Goal: Navigation & Orientation: Find specific page/section

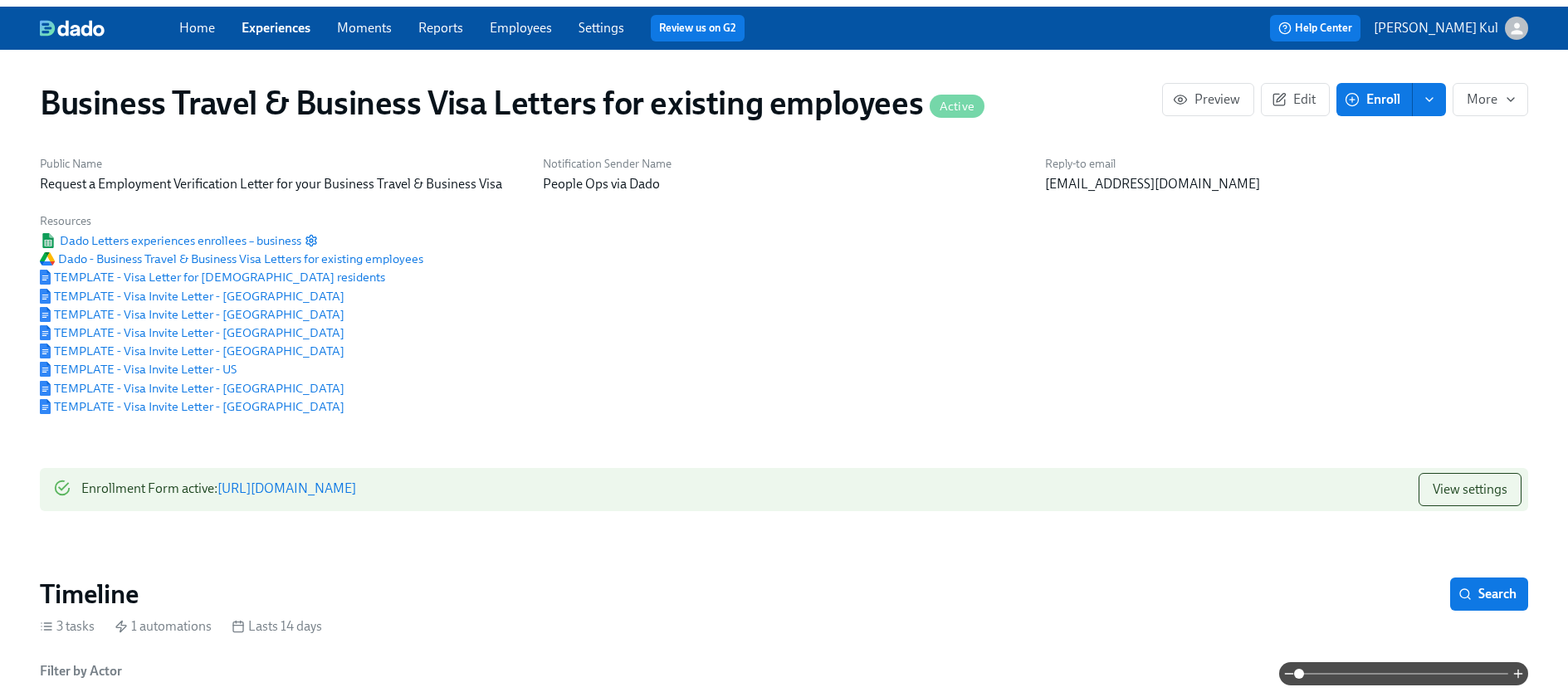
scroll to position [0, 72]
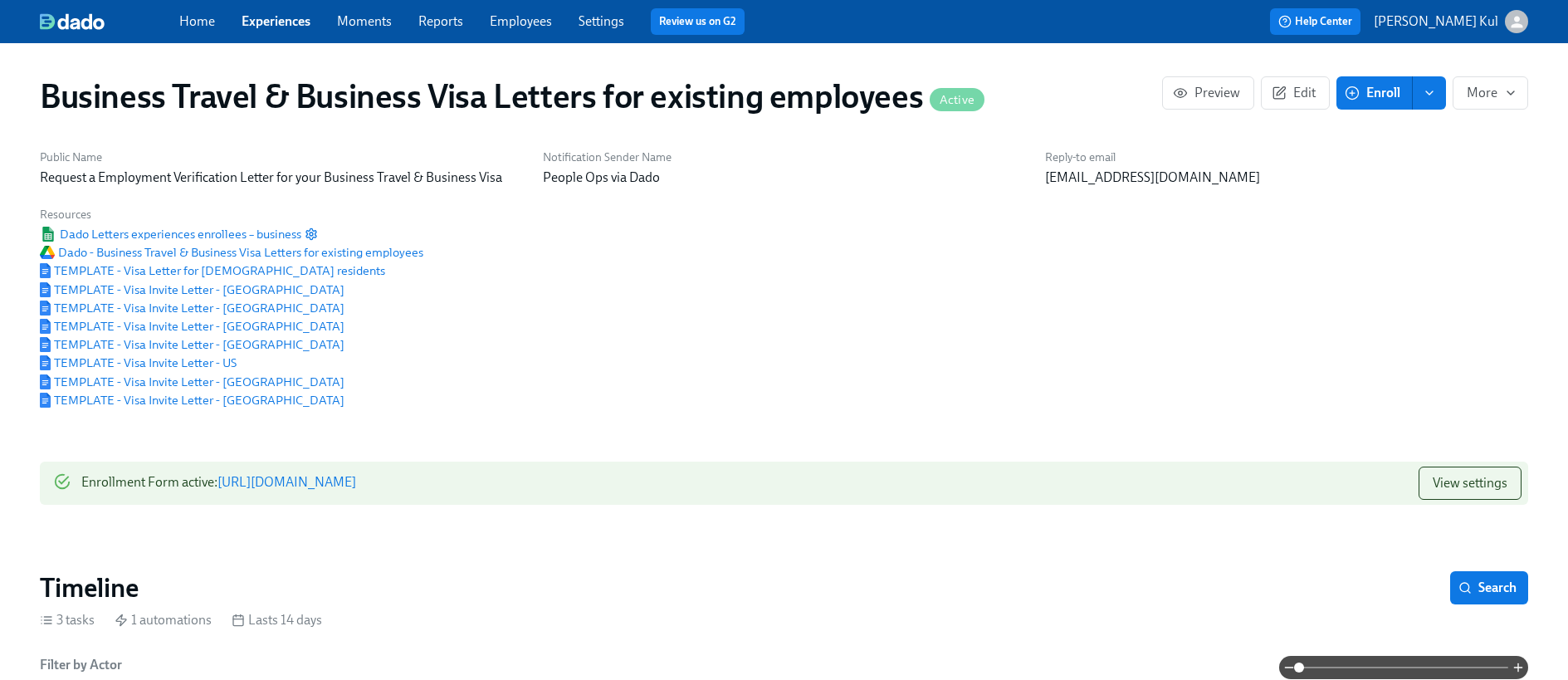
click at [291, 29] on span "Experiences" at bounding box center [275, 21] width 69 height 18
click at [190, 23] on link "Home" at bounding box center [197, 21] width 36 height 16
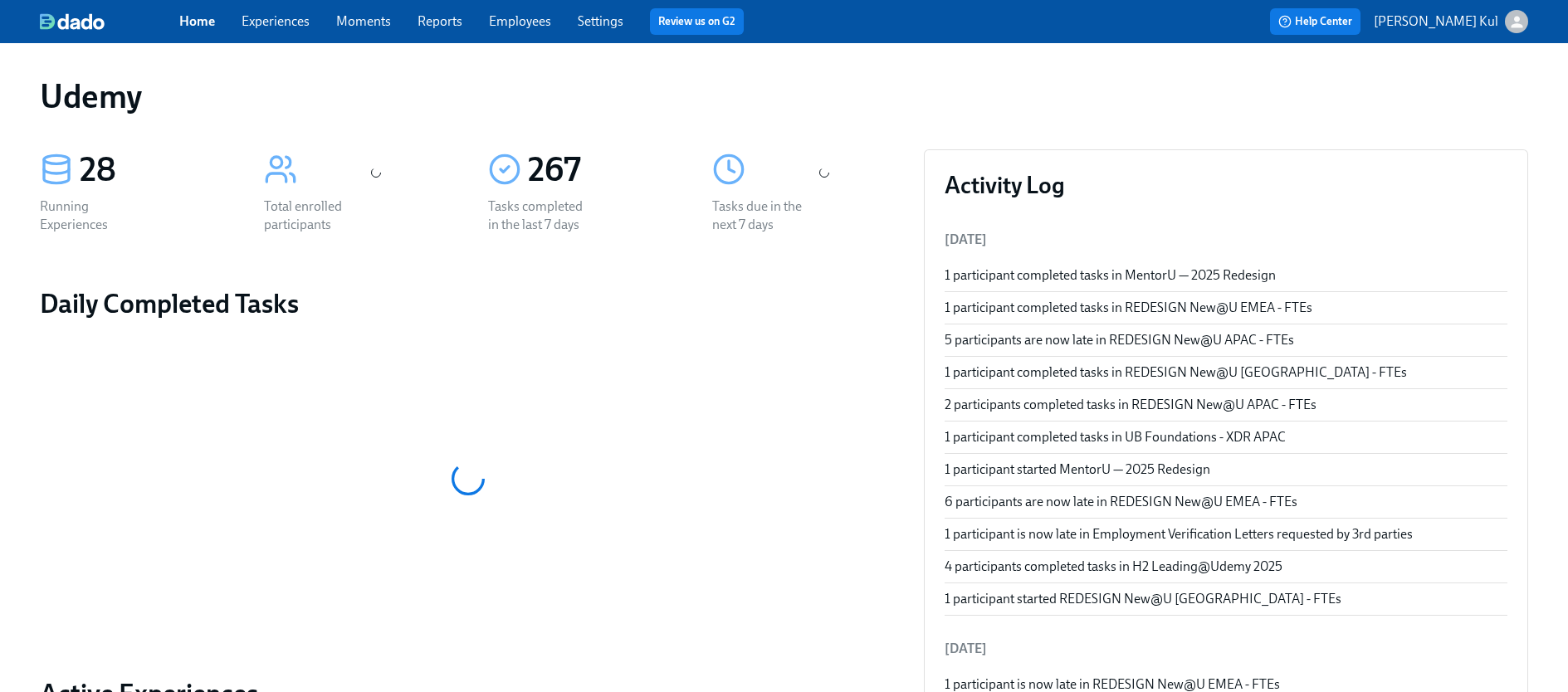
click at [520, 27] on link "Employees" at bounding box center [520, 21] width 62 height 16
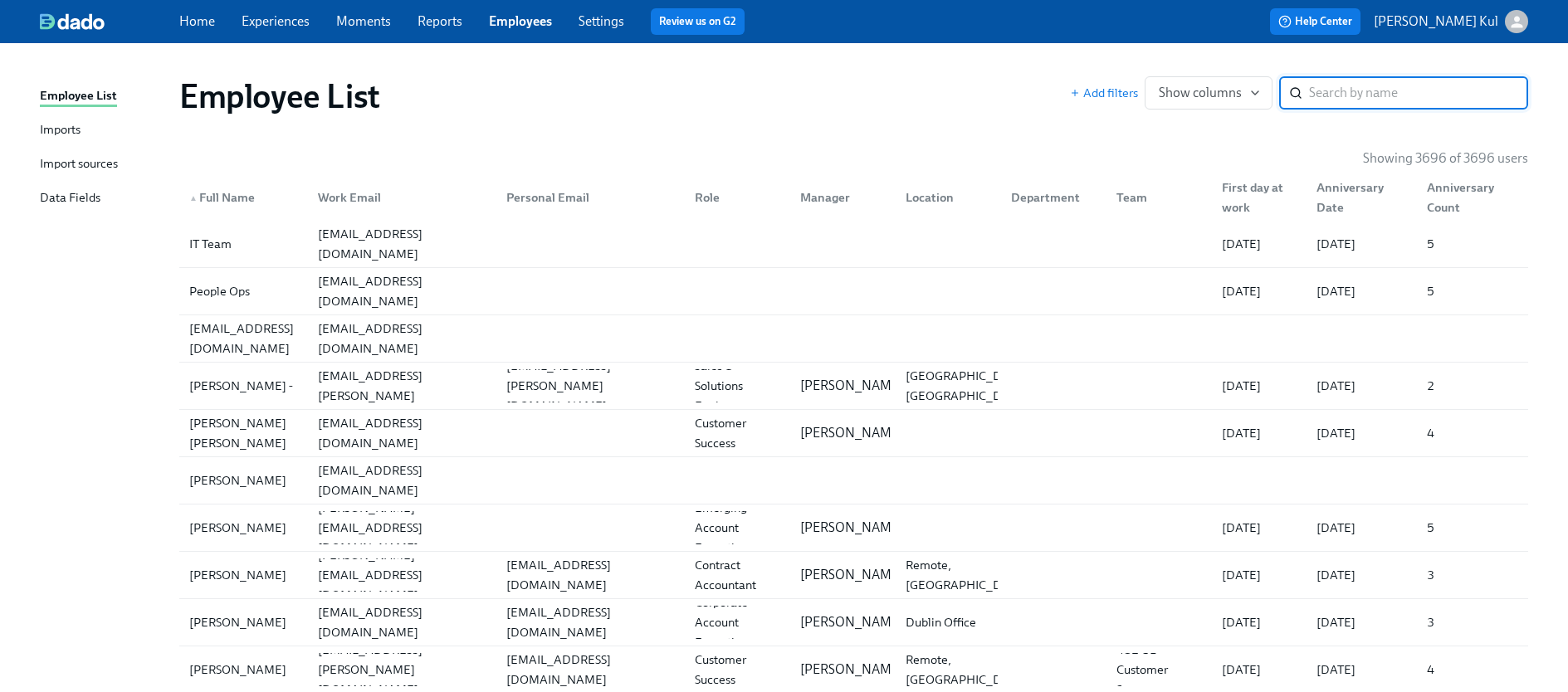
click at [271, 25] on link "Experiences" at bounding box center [275, 21] width 68 height 16
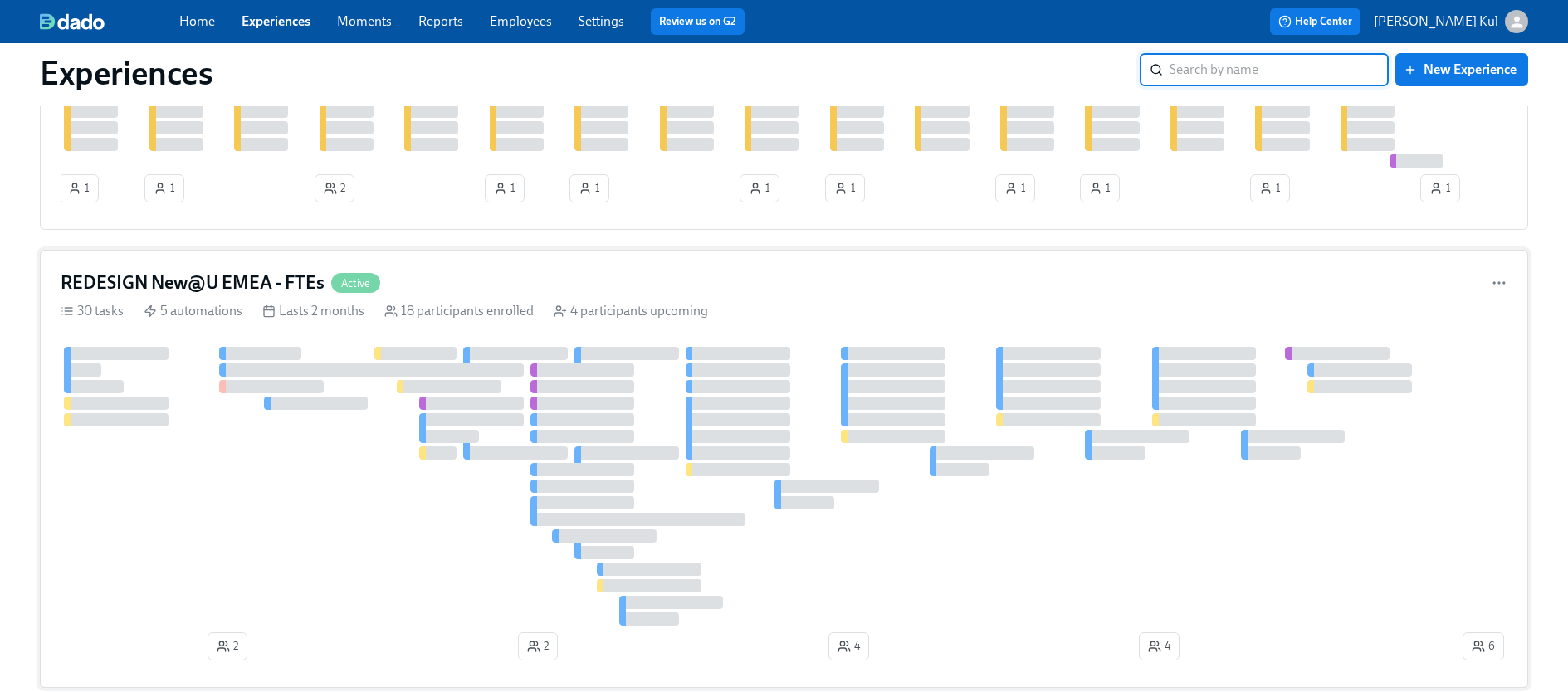
scroll to position [35, 0]
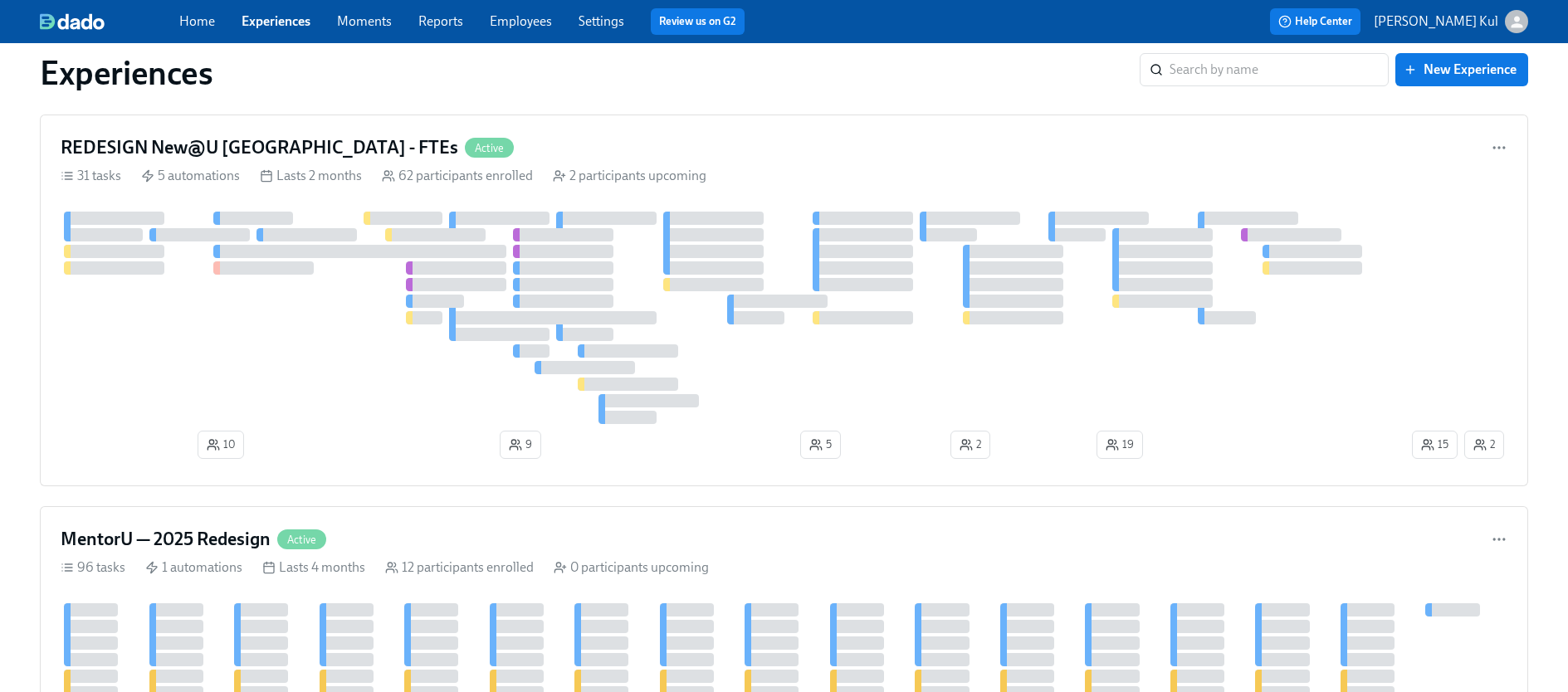
click at [365, 20] on link "Moments" at bounding box center [364, 21] width 55 height 16
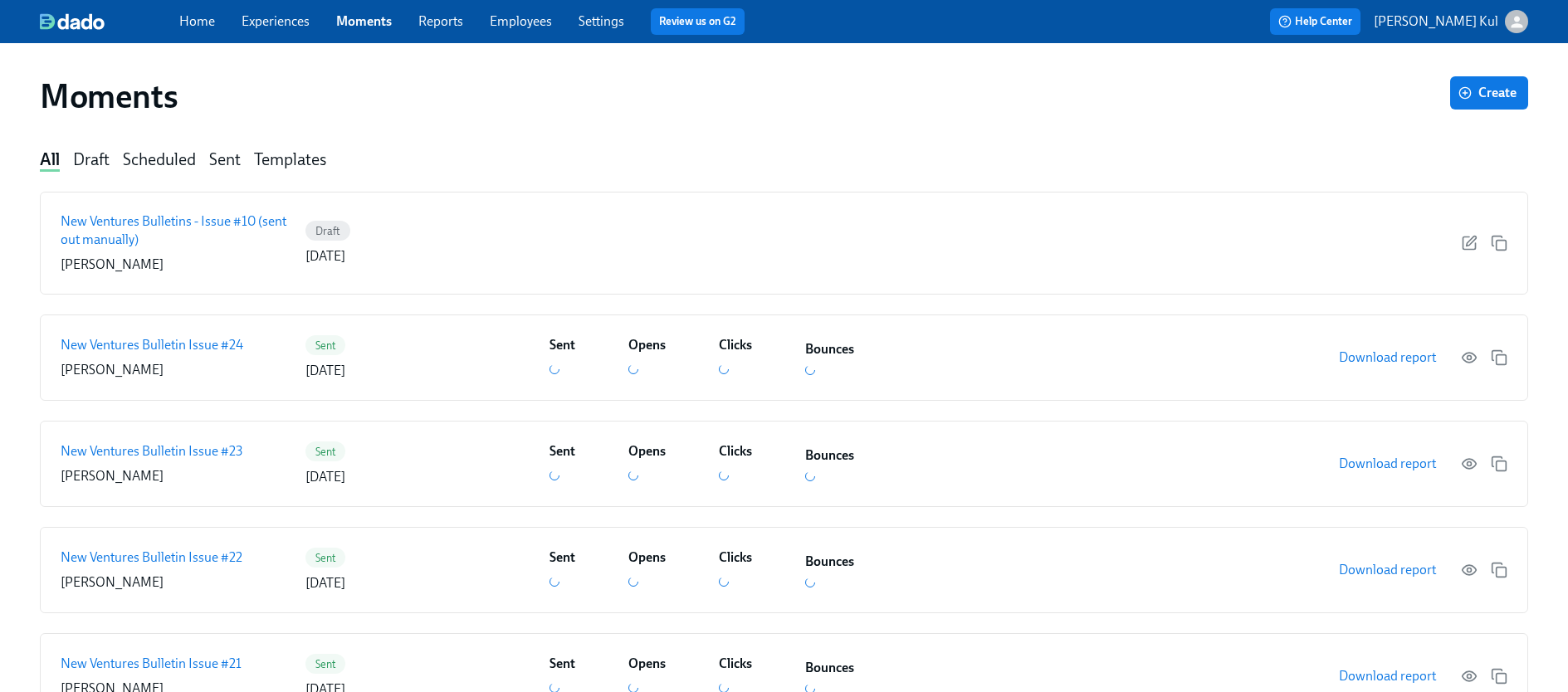
click at [508, 26] on link "Employees" at bounding box center [521, 21] width 62 height 16
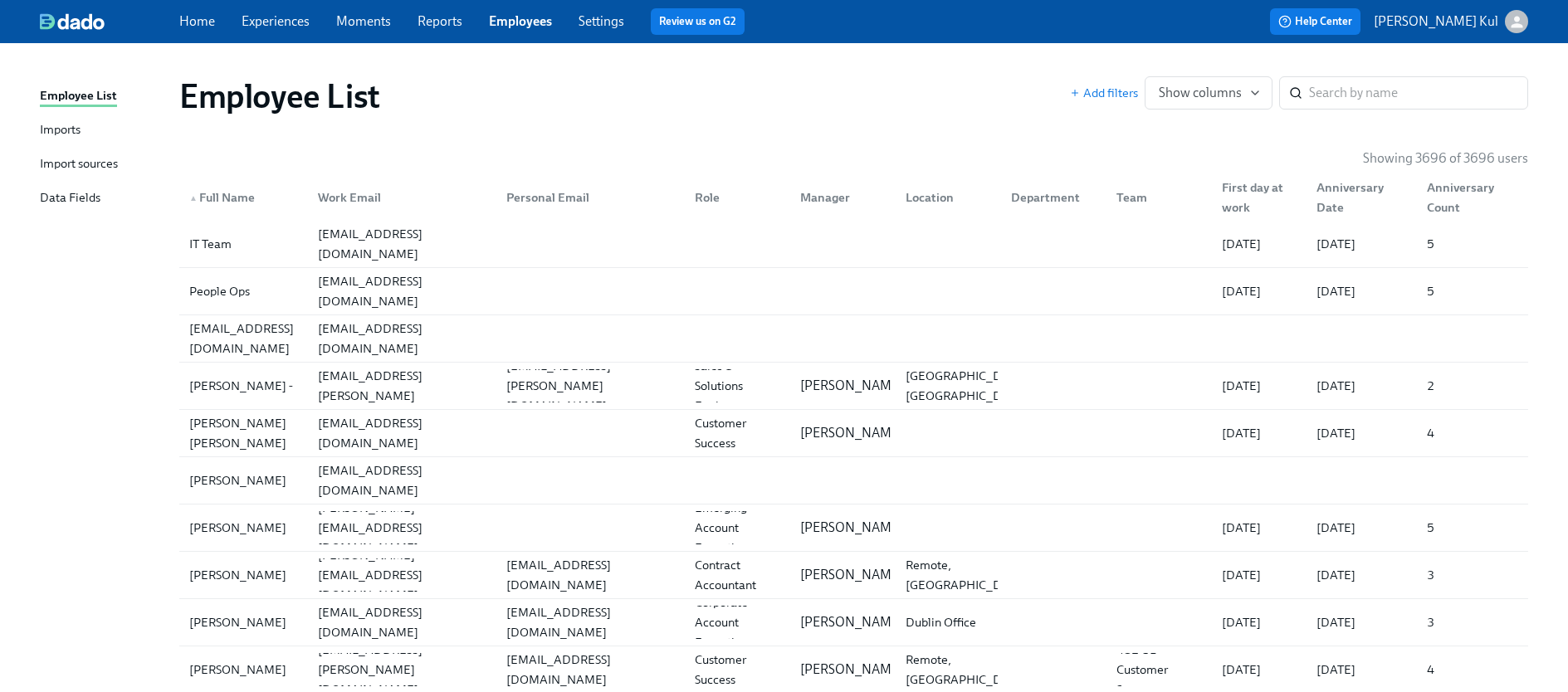
click at [608, 22] on link "Settings" at bounding box center [601, 21] width 46 height 16
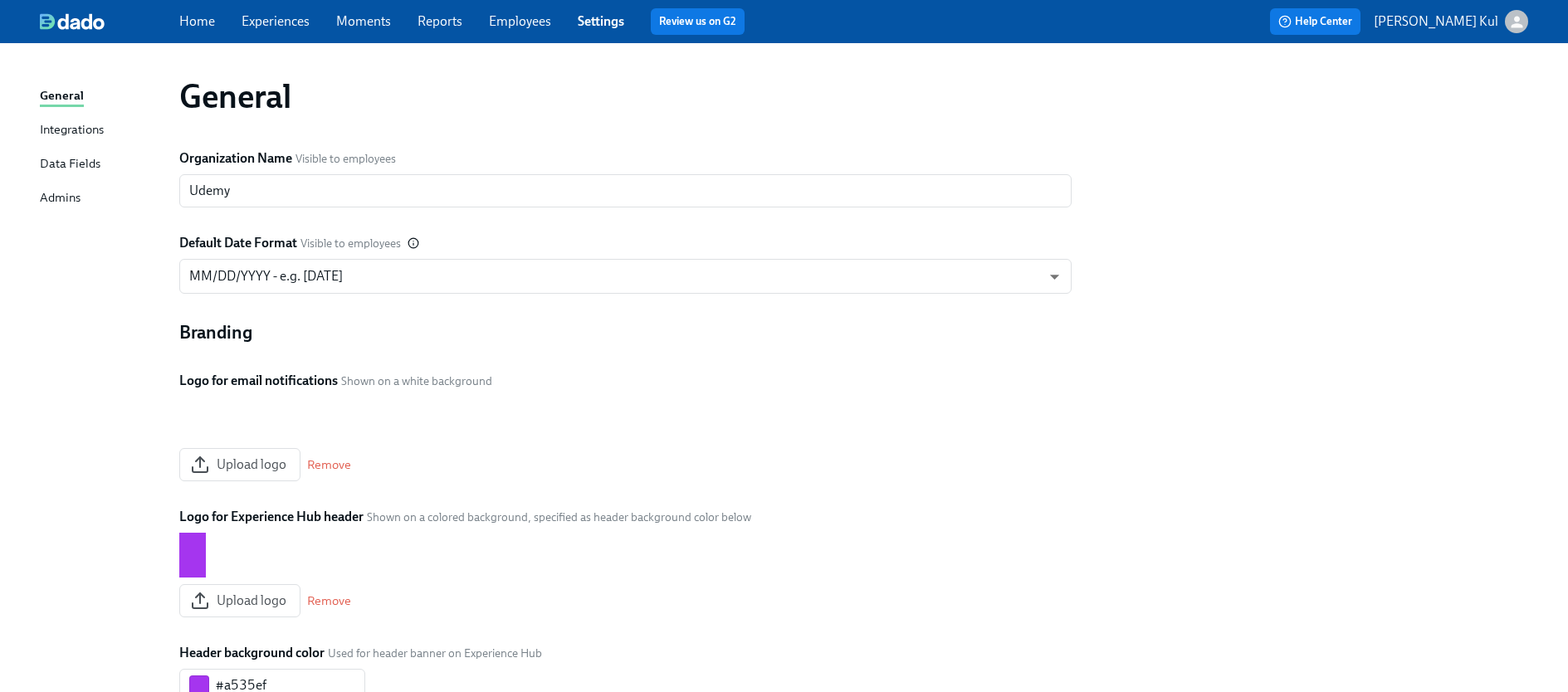
click at [181, 25] on link "Home" at bounding box center [197, 21] width 36 height 16
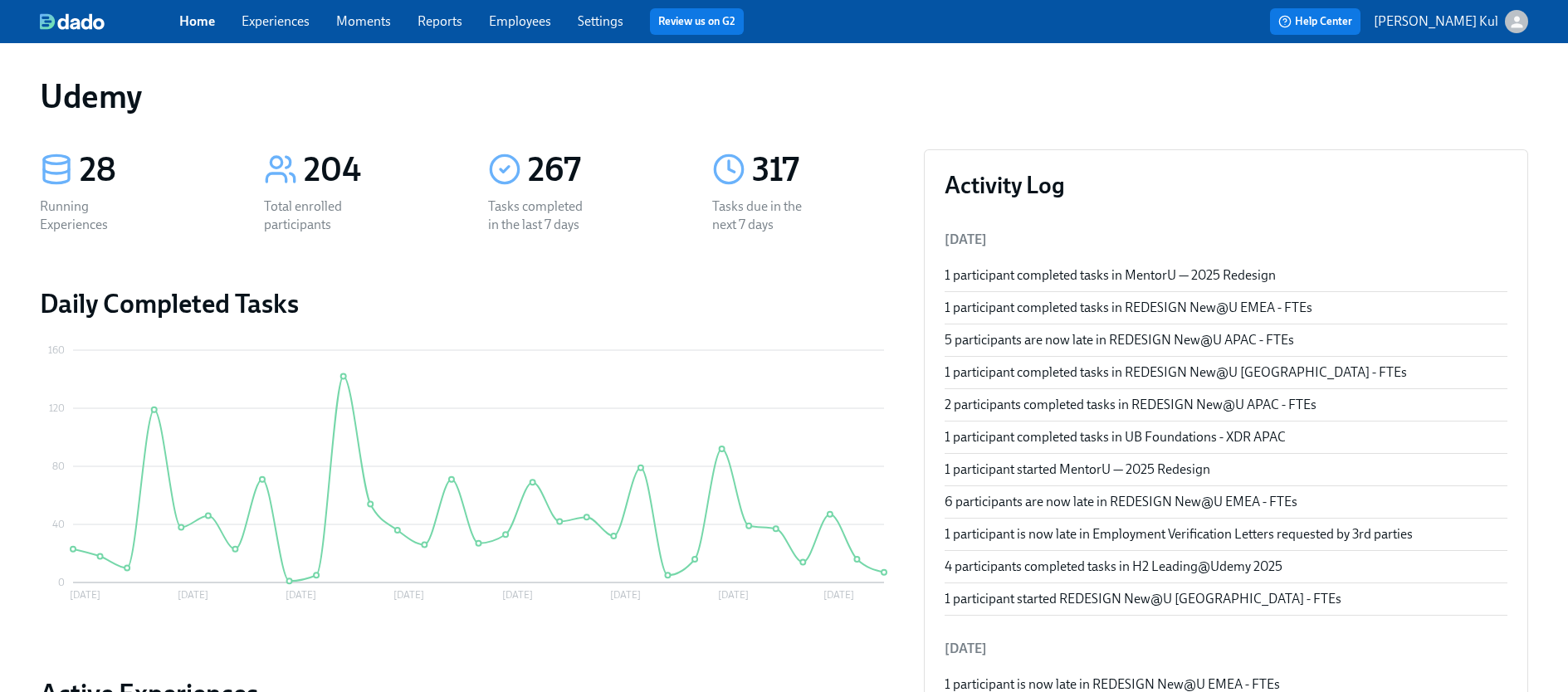
click at [273, 26] on link "Experiences" at bounding box center [275, 21] width 68 height 16
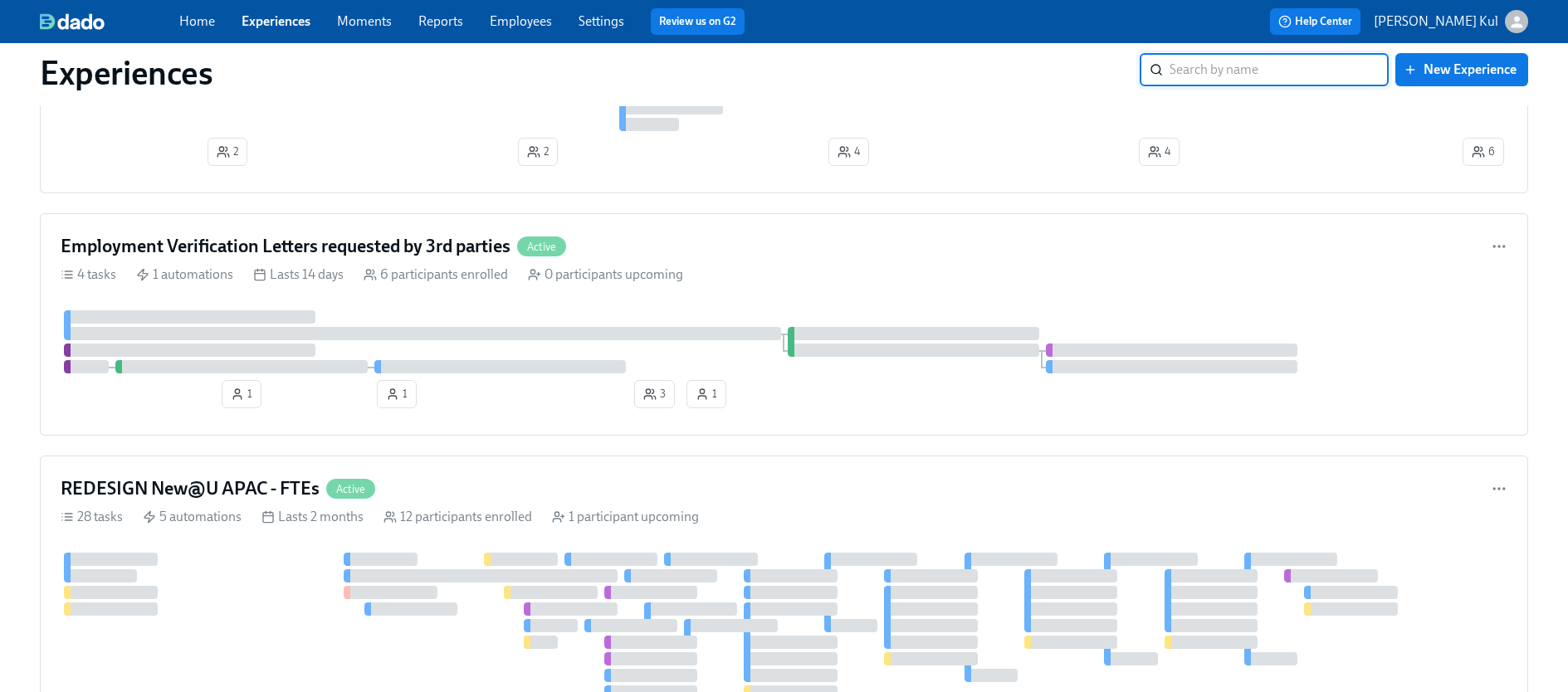
scroll to position [1112, 0]
click at [1184, 389] on div "1 1 3 1" at bounding box center [784, 361] width 1447 height 105
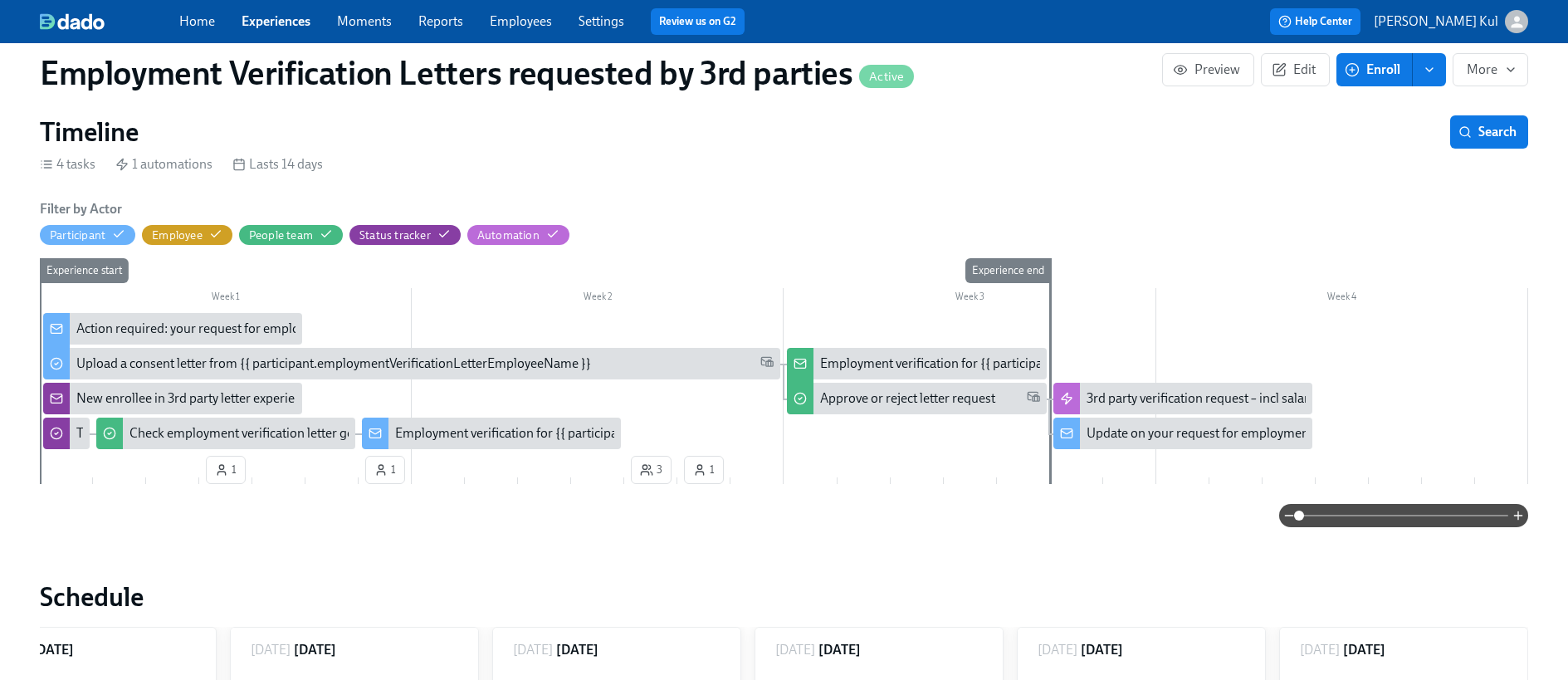
scroll to position [383, 0]
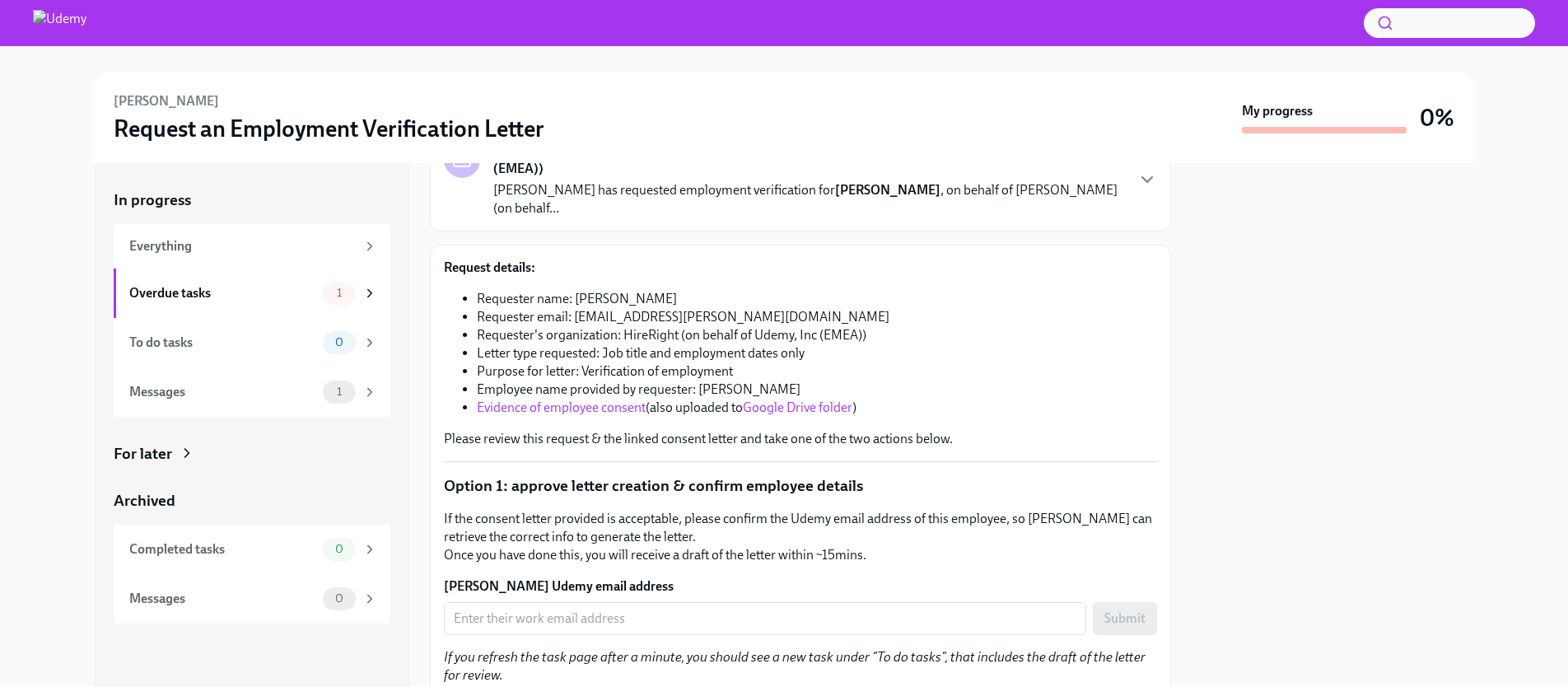
scroll to position [132, 0]
